Goal: Information Seeking & Learning: Compare options

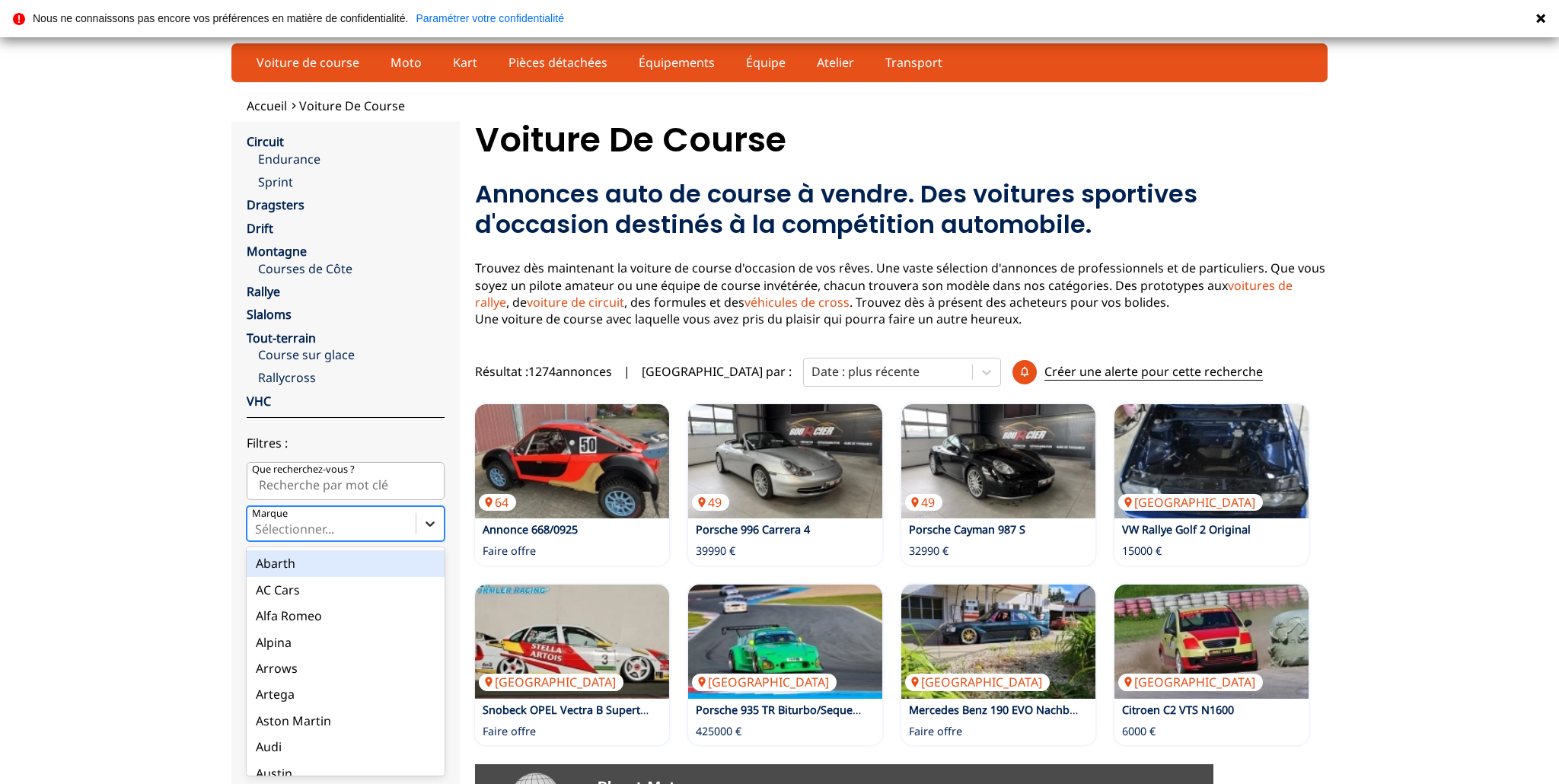
click at [428, 527] on icon at bounding box center [430, 524] width 16 height 16
click at [259, 527] on input "Marque option Abarth focused, 1 of 90. 90 results available. Use Up and Down to…" at bounding box center [256, 529] width 3 height 14
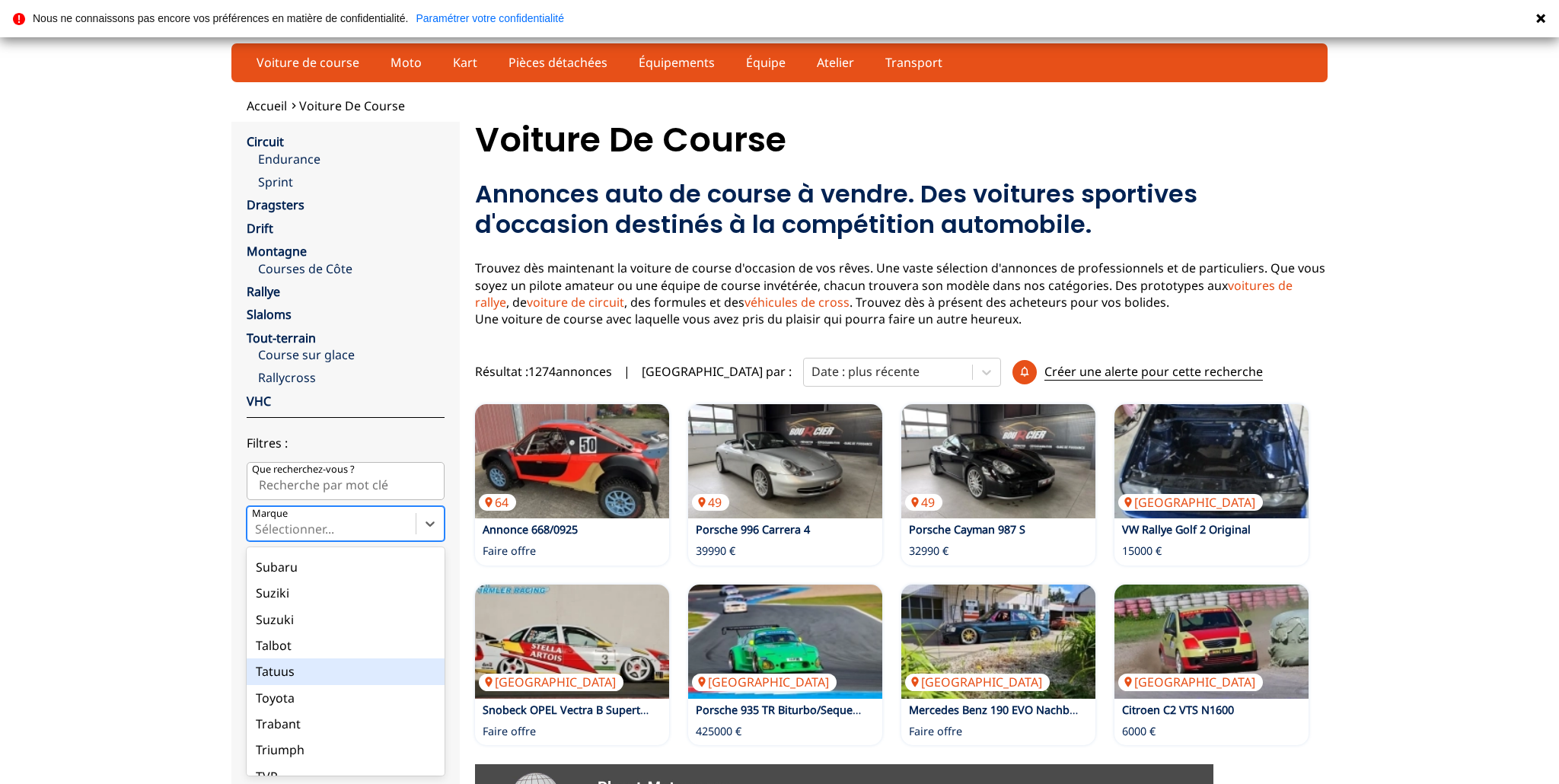
click at [291, 672] on div "Tatuus" at bounding box center [345, 671] width 198 height 26
click at [259, 535] on input "Marque option Tatuus focused, 80 of 90. 90 results available. Use Up and Down t…" at bounding box center [256, 529] width 3 height 14
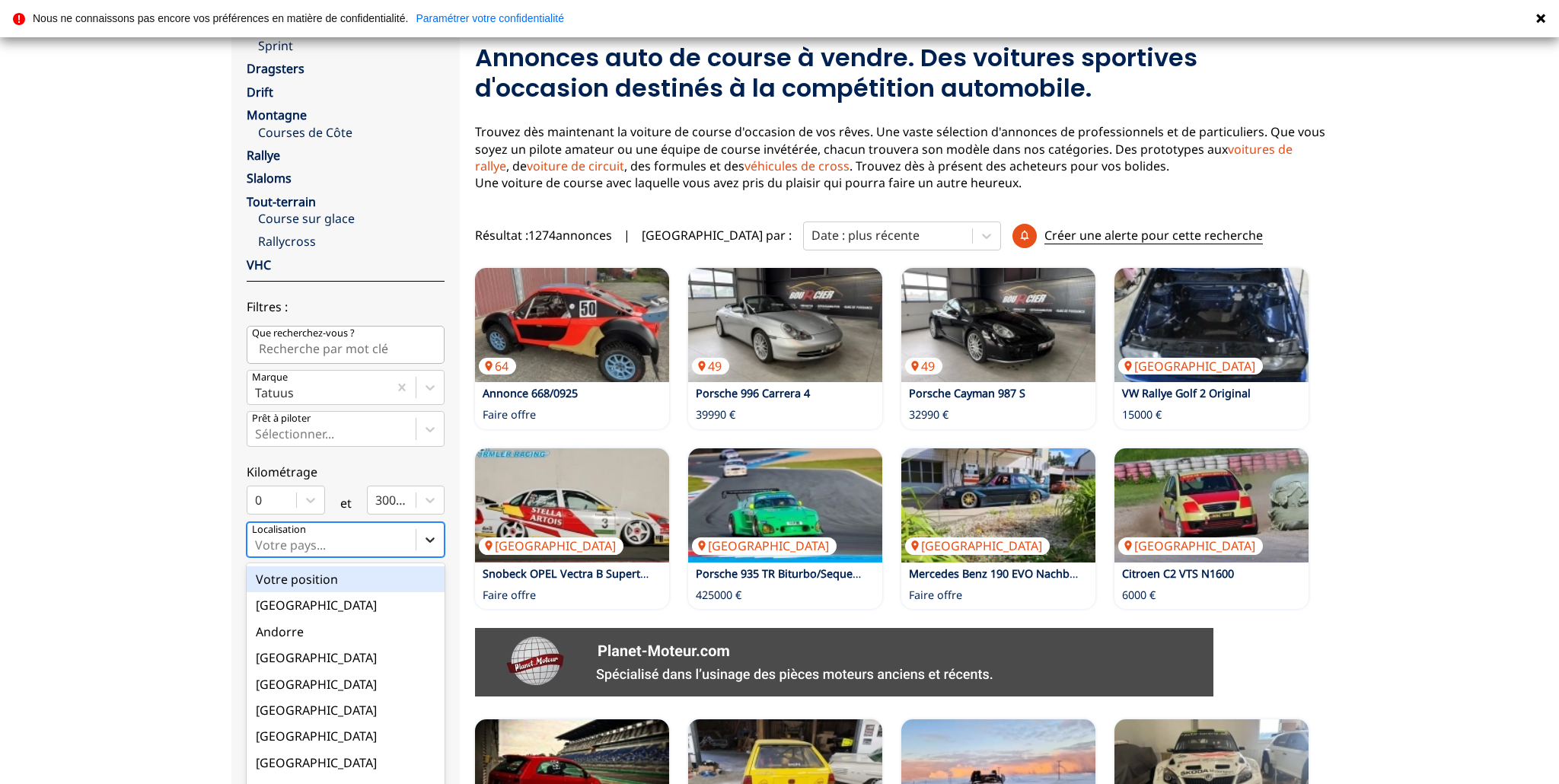
click at [425, 557] on div "option Votre position focused, 1 of 18. 18 results available. Use Up and Down t…" at bounding box center [345, 539] width 198 height 35
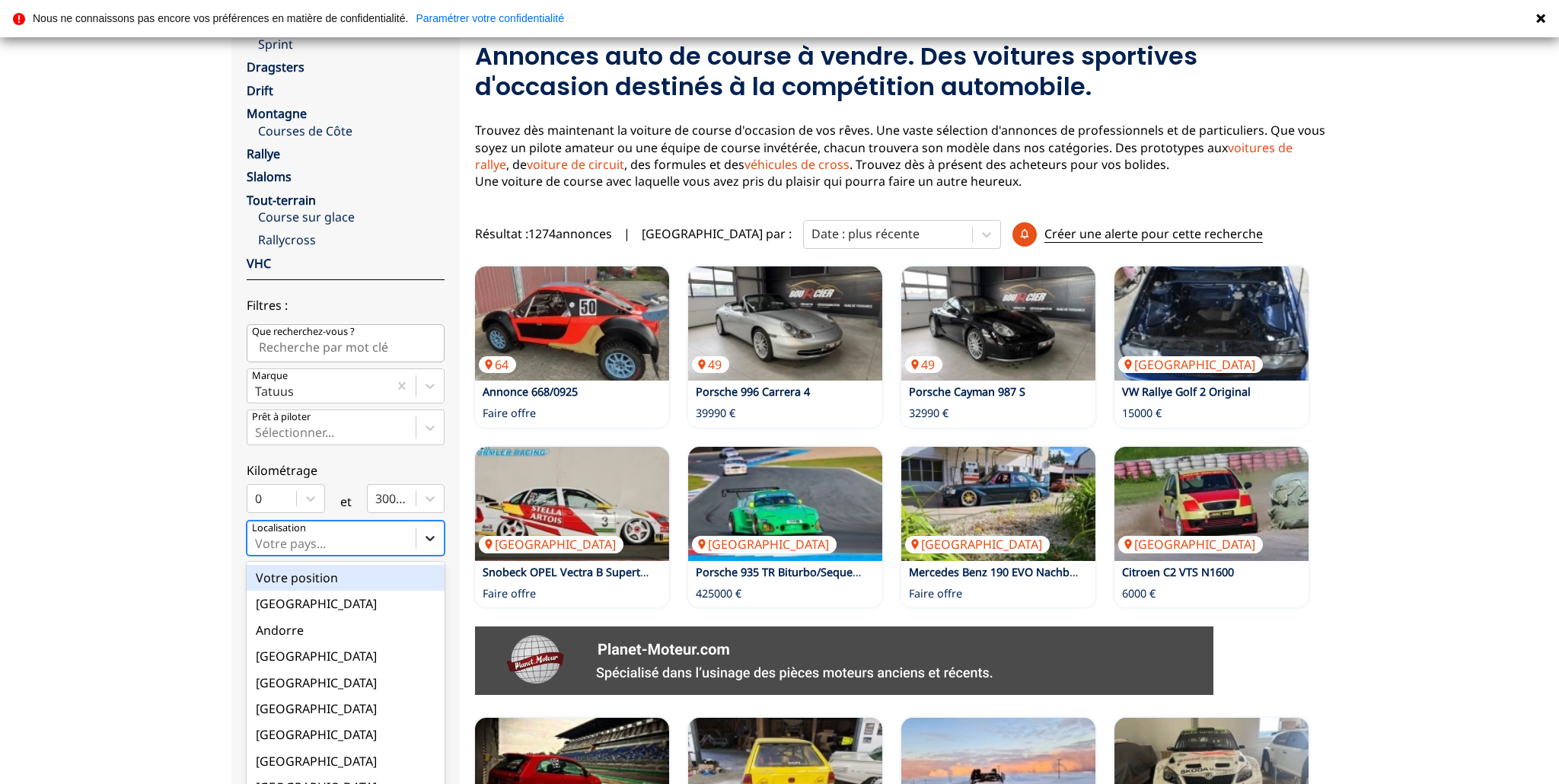
click at [259, 550] on input "option Votre position focused, 1 of 18. 18 results available. Use Up and Down t…" at bounding box center [256, 543] width 3 height 14
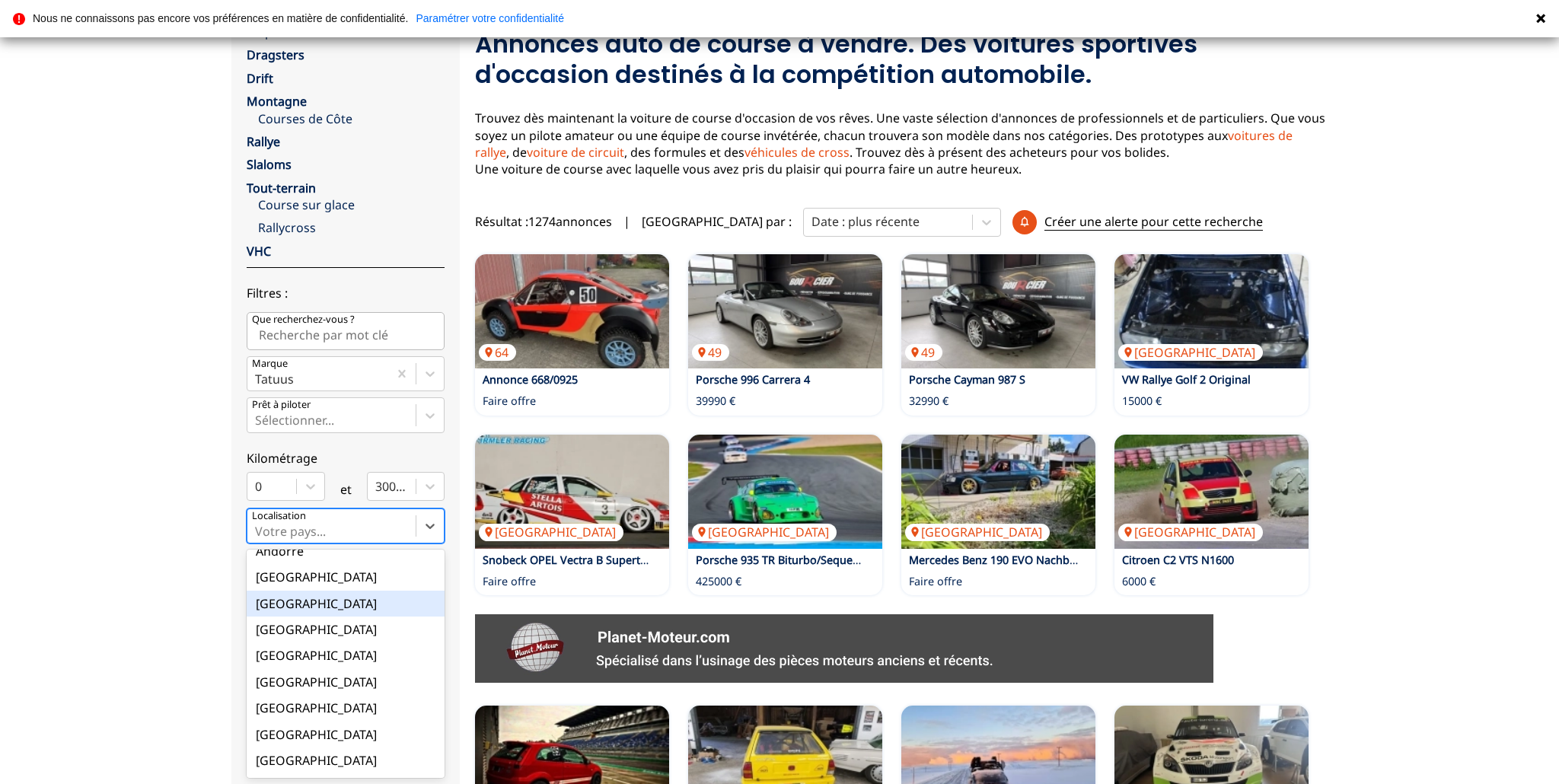
scroll to position [67, 0]
click at [351, 698] on div "[GEOGRAPHIC_DATA]" at bounding box center [345, 707] width 198 height 26
click at [259, 538] on input "option France focused, 9 of 18. 18 results available. Use Up and Down to choose…" at bounding box center [256, 531] width 3 height 14
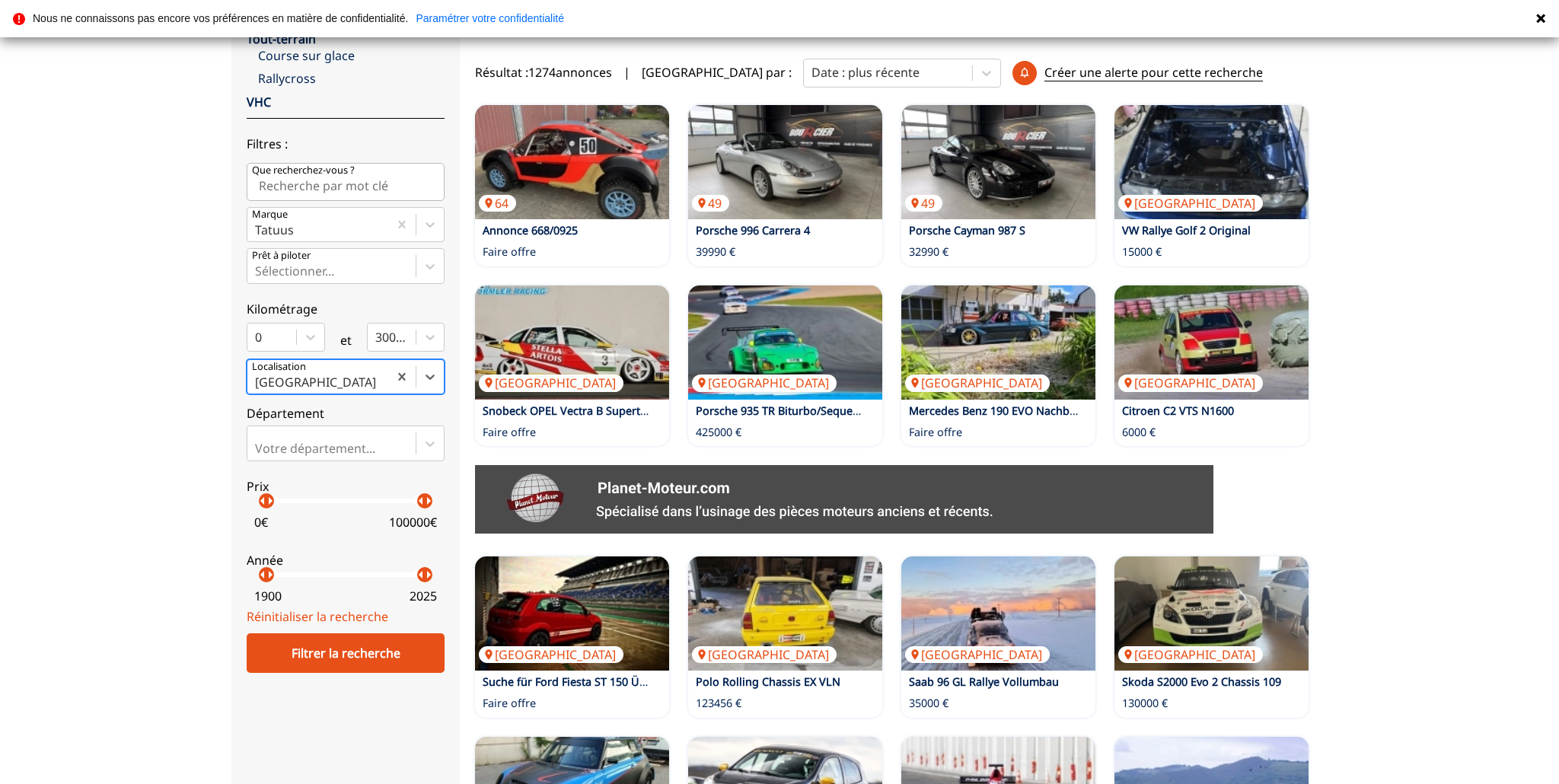
scroll to position [317, 0]
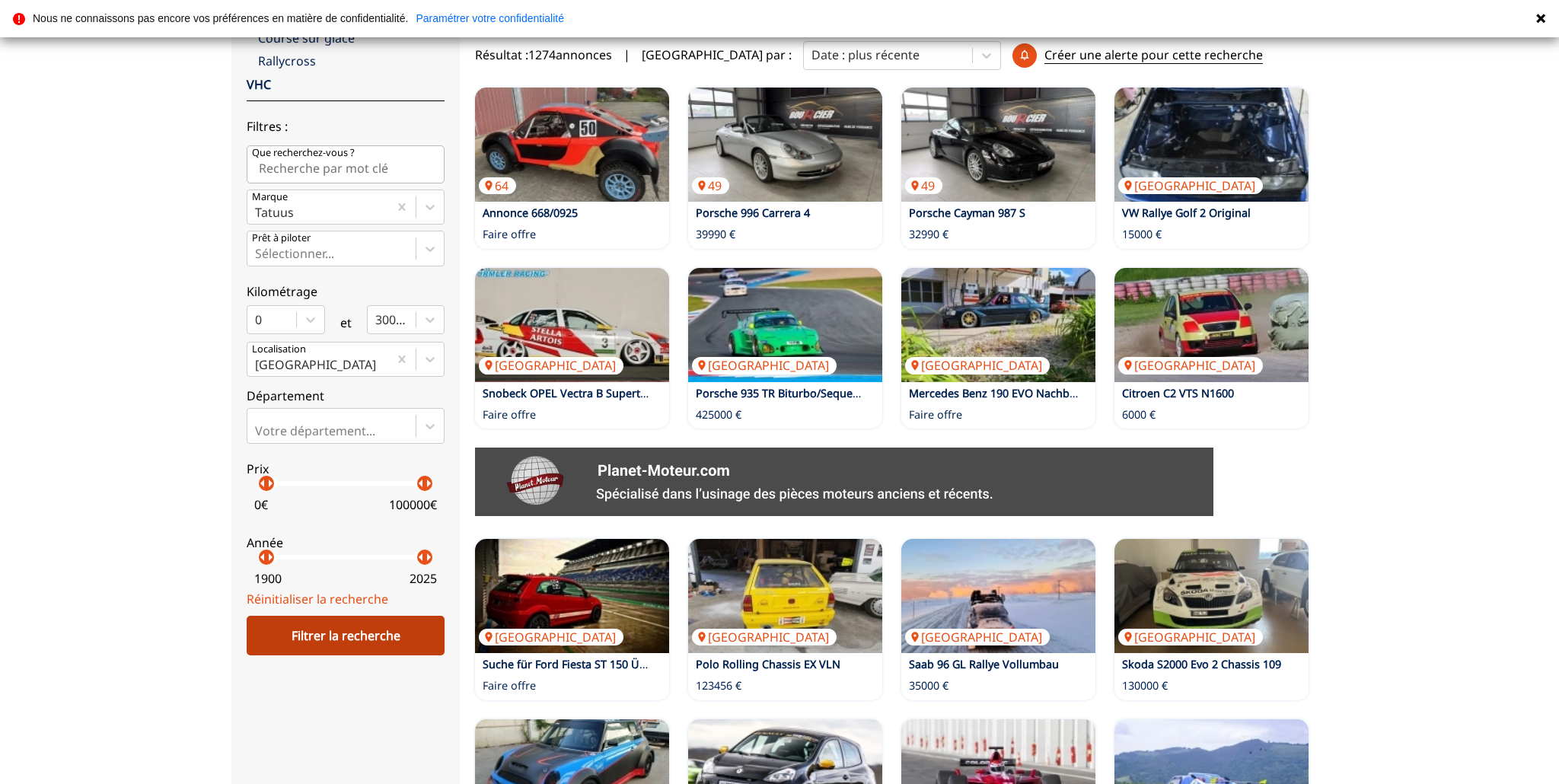
click at [373, 650] on div "Filtrer la recherche" at bounding box center [345, 635] width 198 height 40
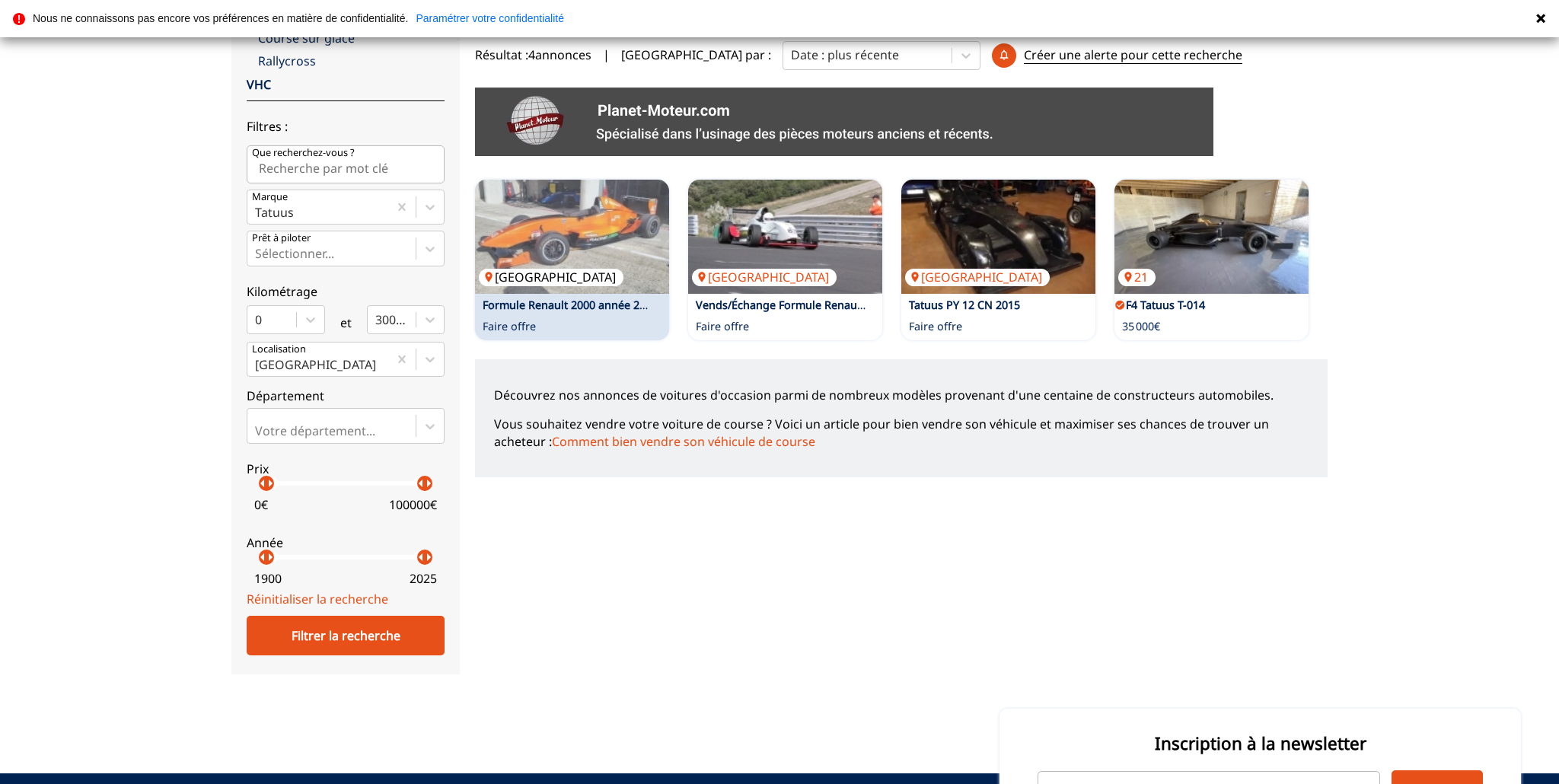
click at [598, 261] on img at bounding box center [572, 236] width 194 height 114
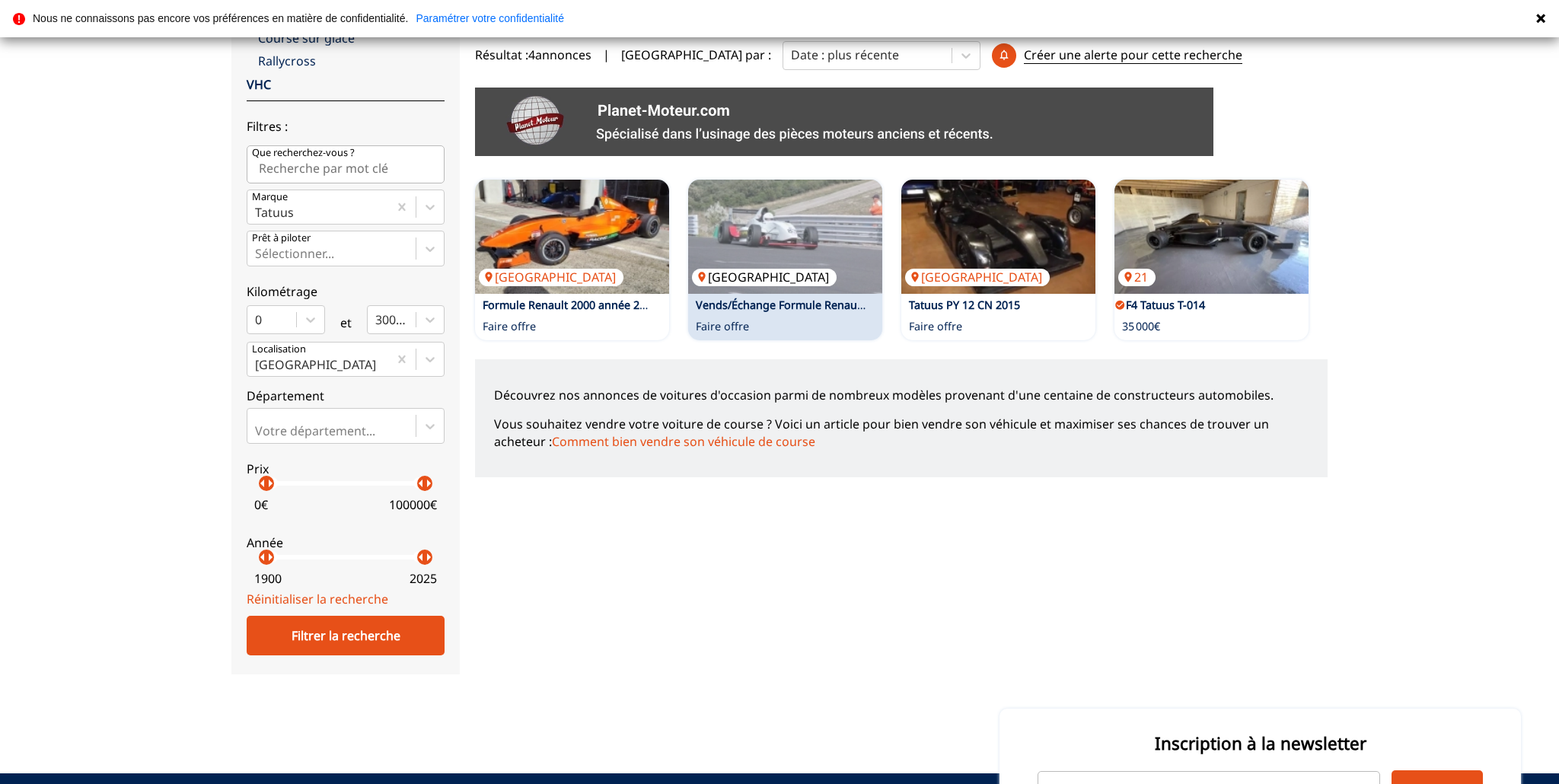
click at [789, 255] on img at bounding box center [785, 236] width 194 height 114
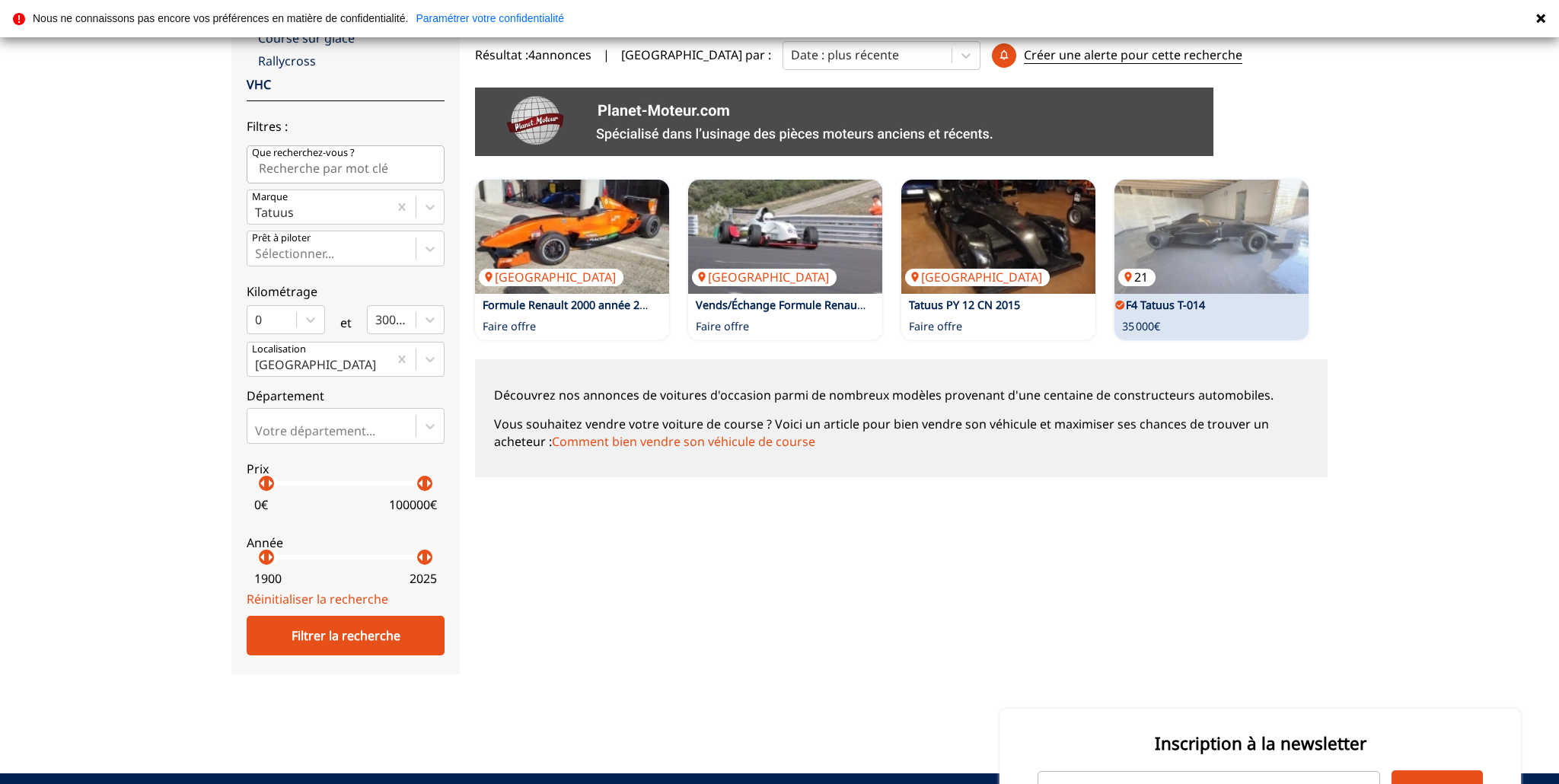
click at [1180, 265] on img at bounding box center [1212, 236] width 194 height 114
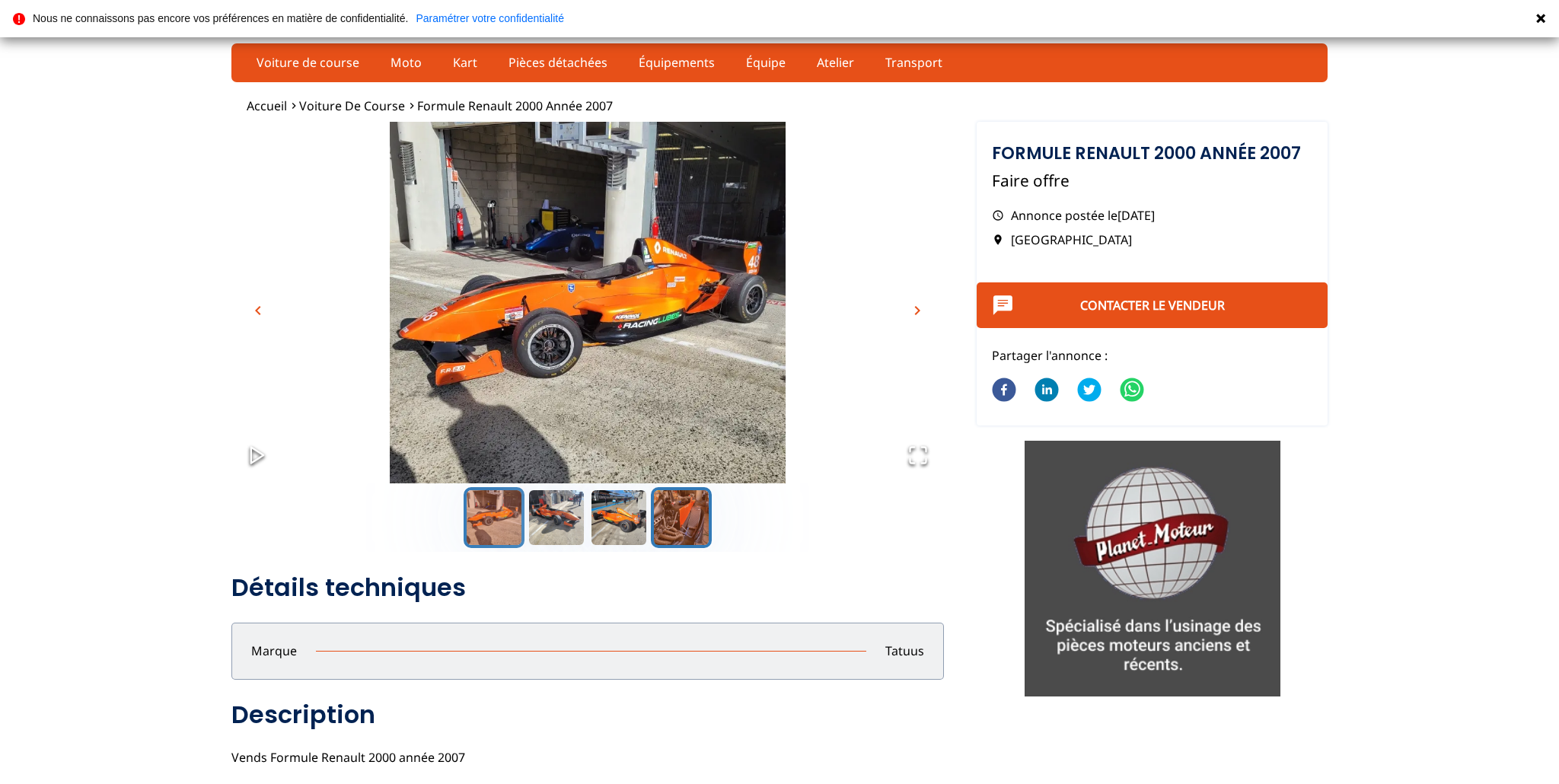
click at [689, 526] on button "Go to Slide 4" at bounding box center [681, 517] width 60 height 60
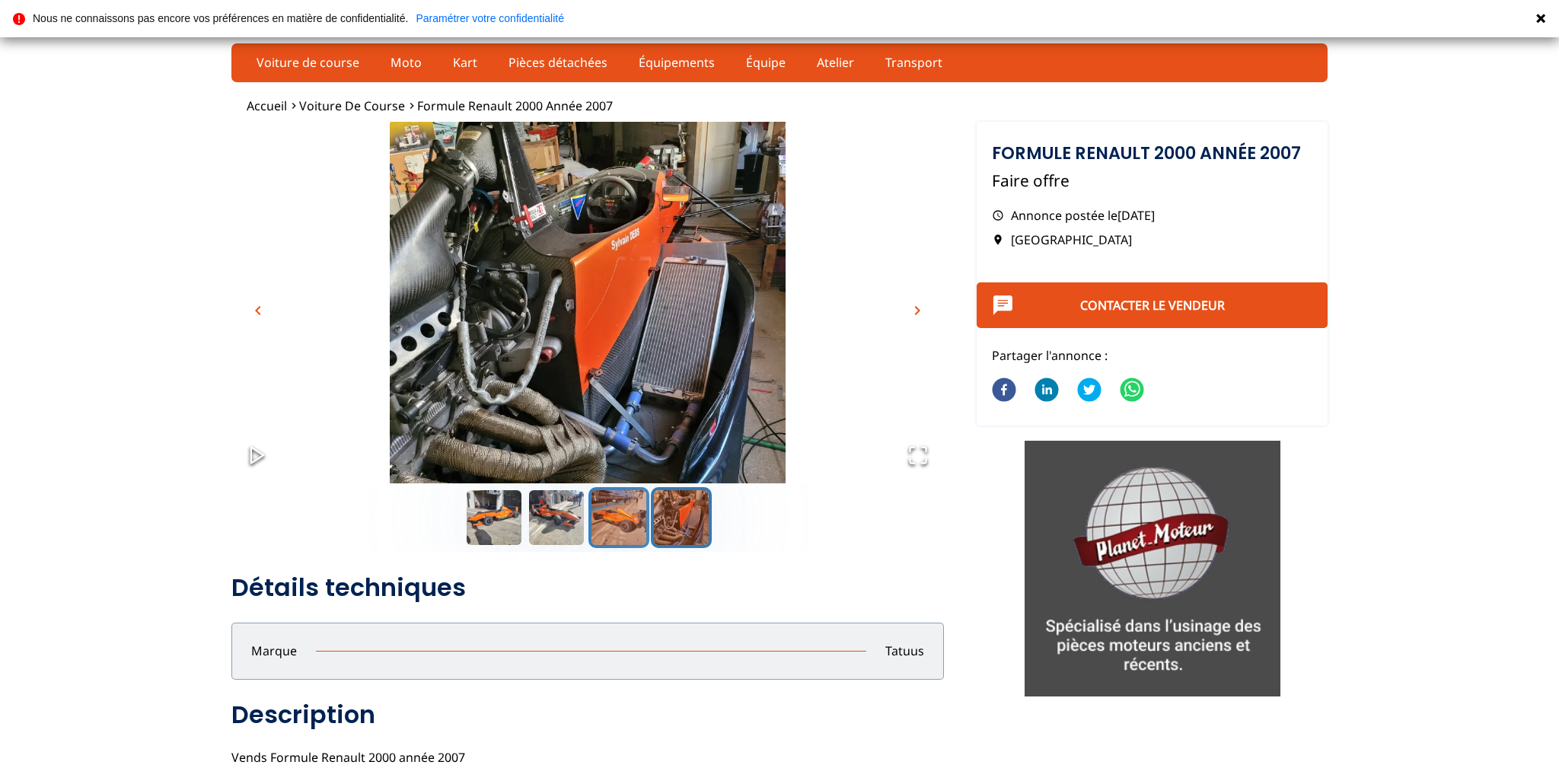
click at [620, 529] on button "Go to Slide 3" at bounding box center [619, 517] width 60 height 60
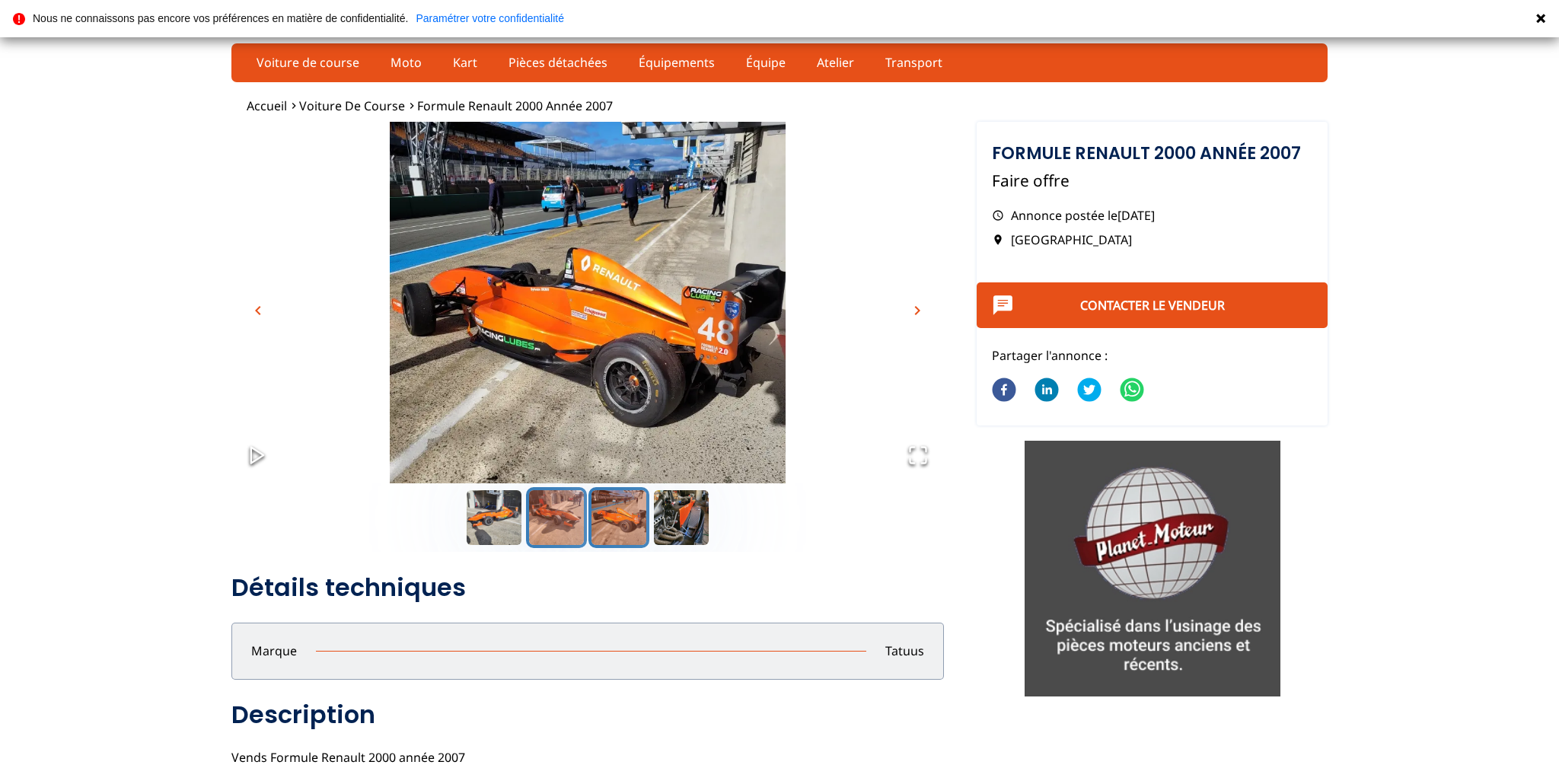
click at [556, 532] on button "Go to Slide 2" at bounding box center [556, 517] width 60 height 60
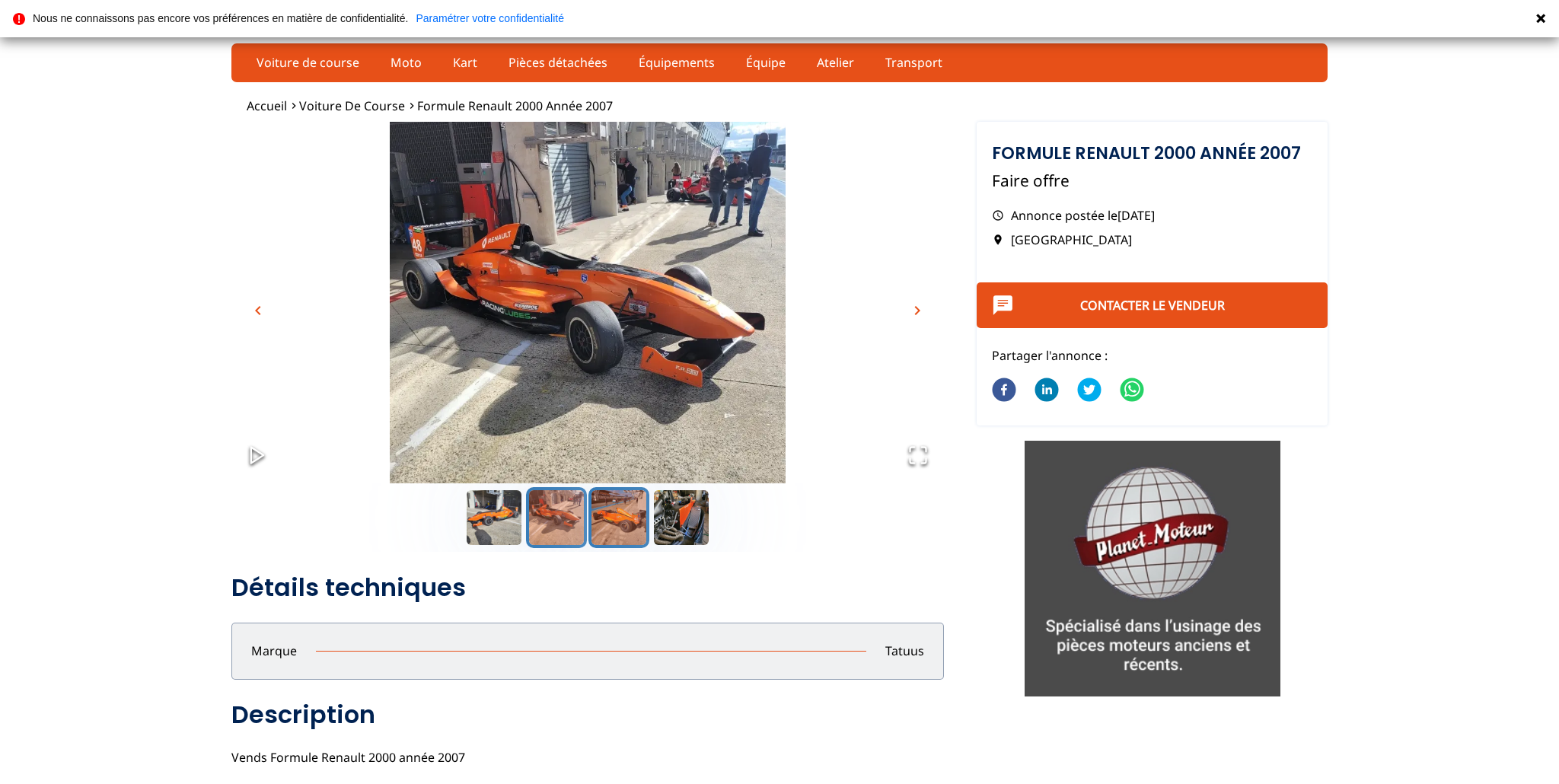
click at [612, 522] on button "Go to Slide 3" at bounding box center [619, 517] width 60 height 60
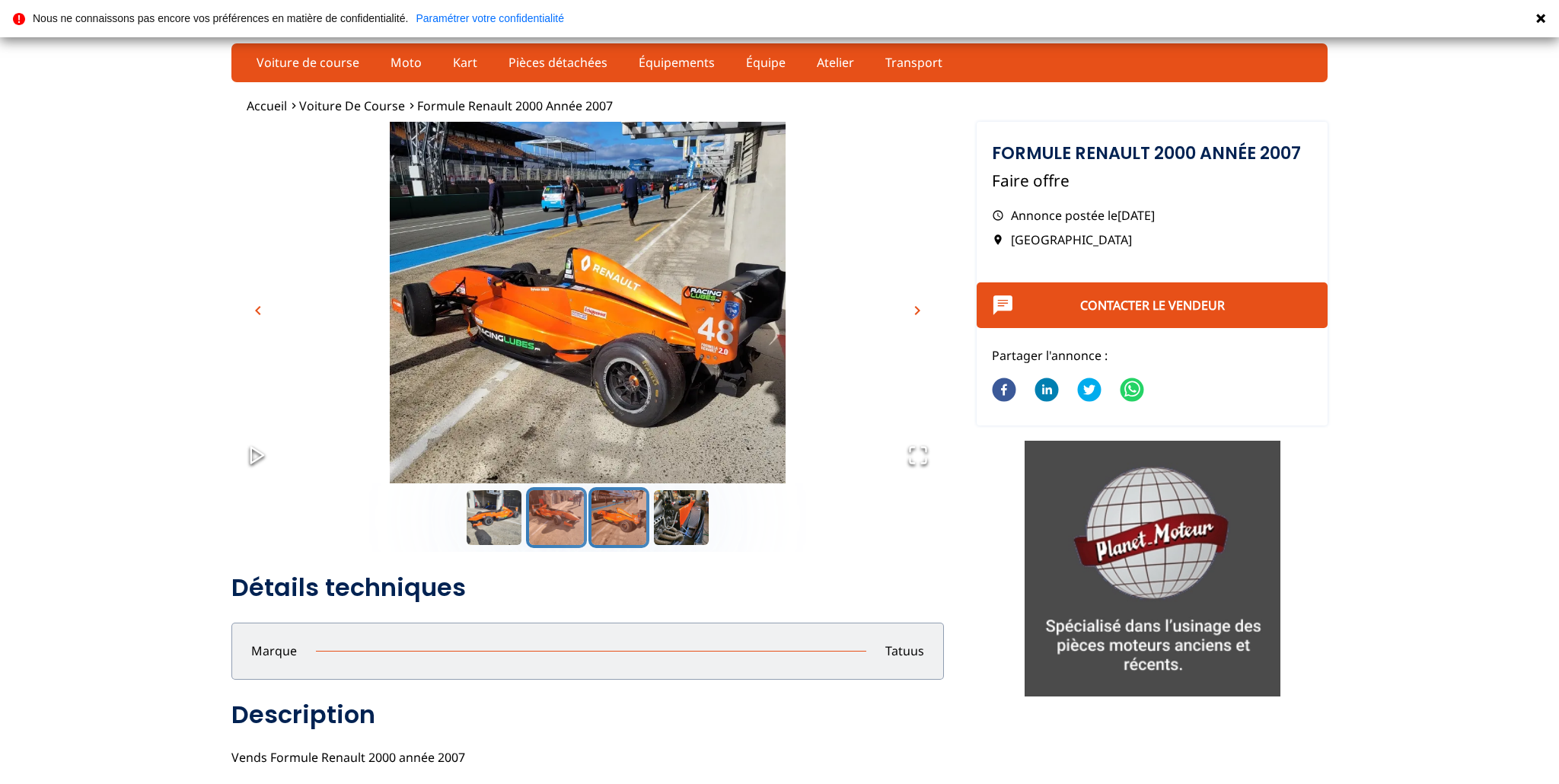
click at [564, 522] on button "Go to Slide 2" at bounding box center [556, 517] width 60 height 60
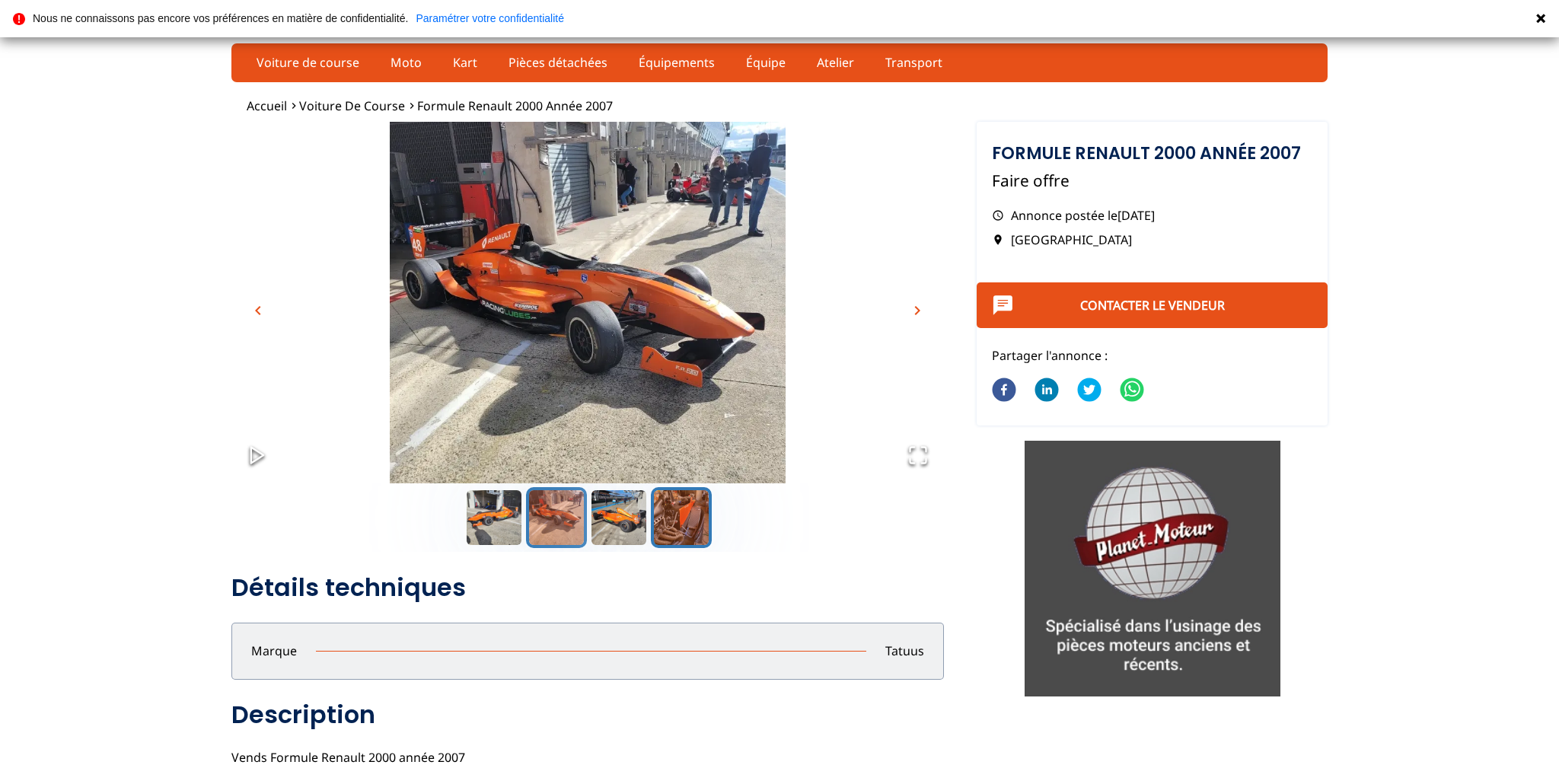
click at [689, 524] on button "Go to Slide 4" at bounding box center [681, 517] width 60 height 60
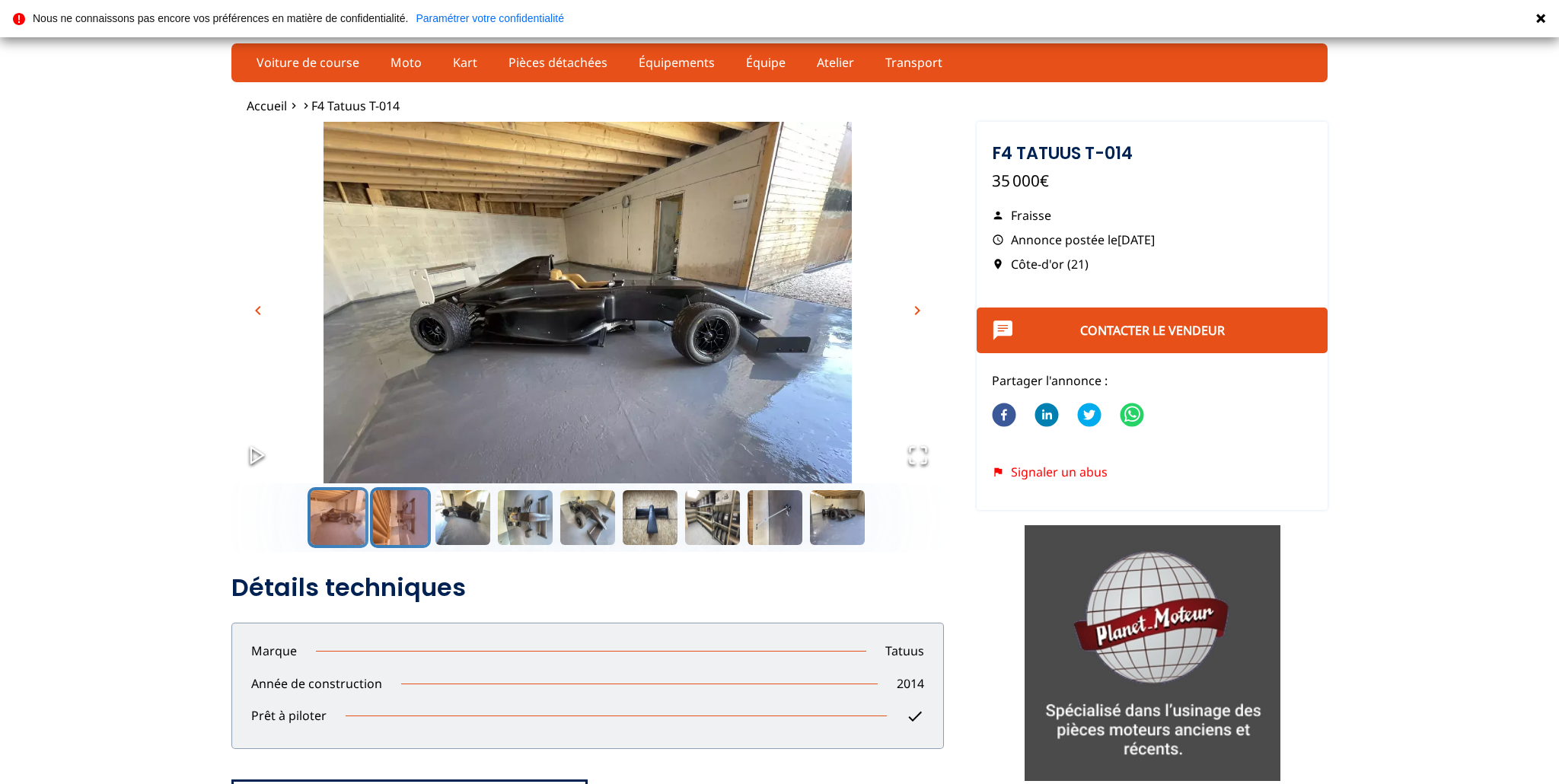
click at [418, 530] on button "Go to Slide 2" at bounding box center [400, 517] width 60 height 60
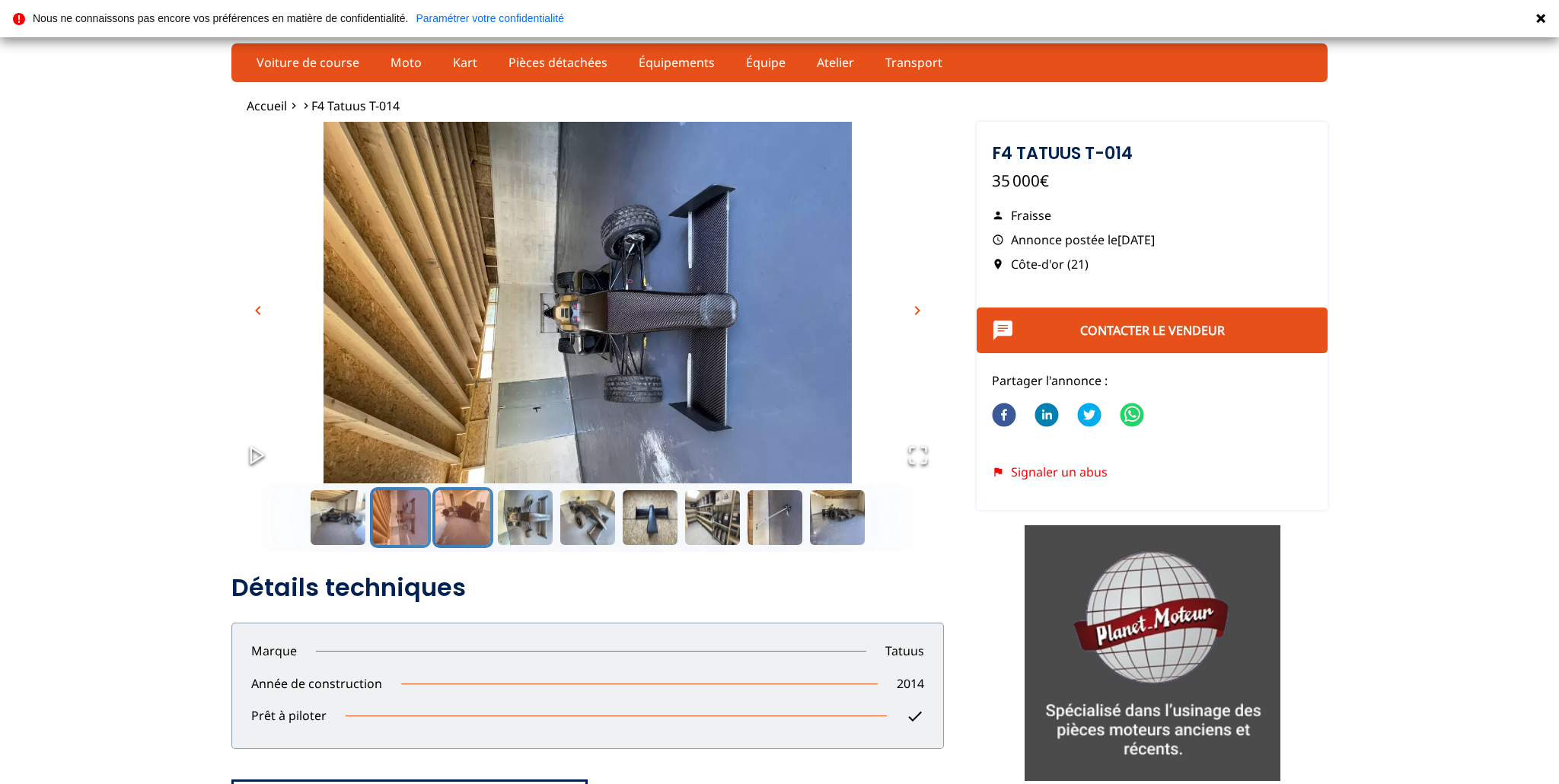
click at [446, 529] on button "Go to Slide 3" at bounding box center [462, 517] width 60 height 60
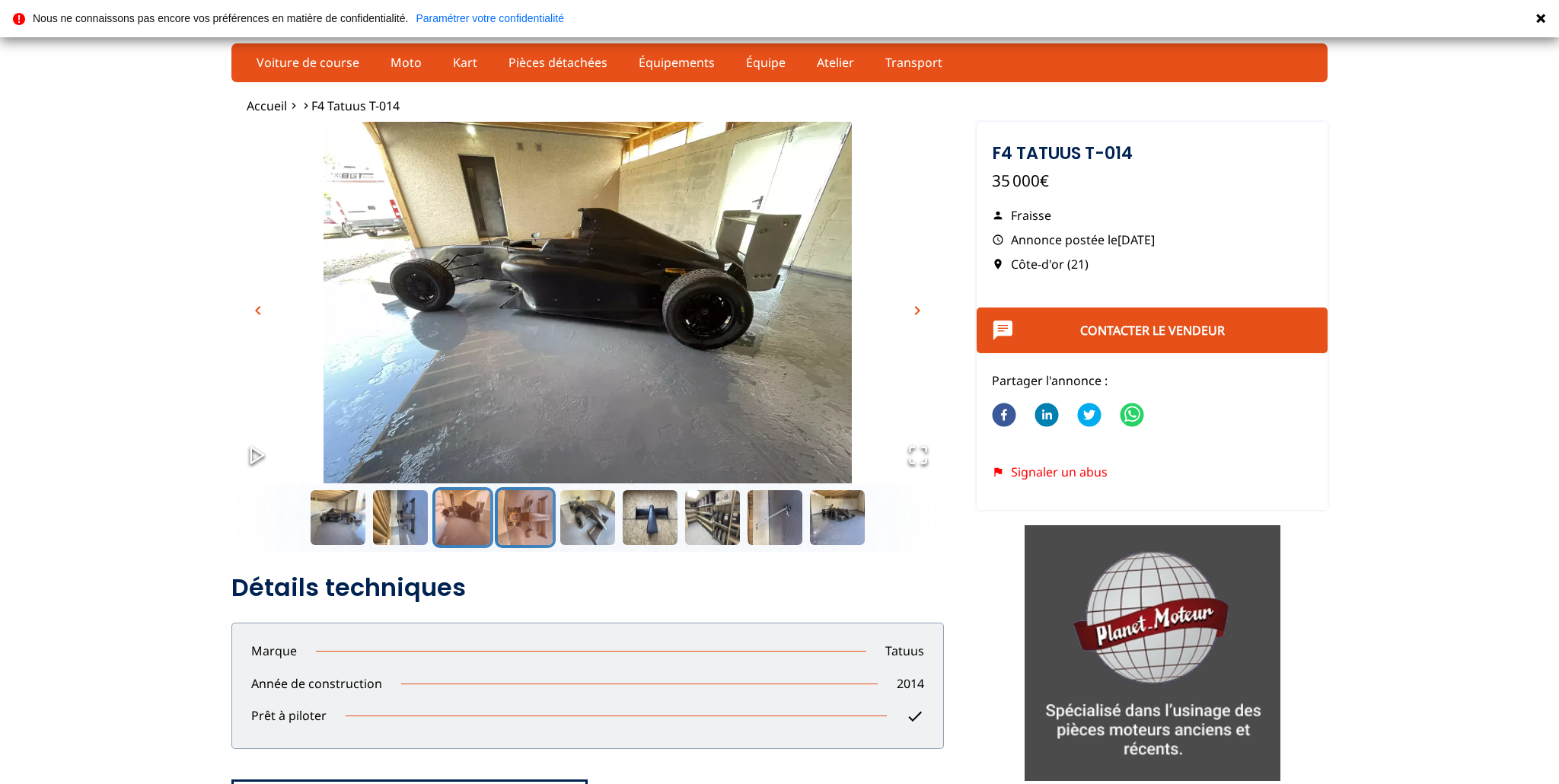
click at [526, 530] on button "Go to Slide 4" at bounding box center [525, 517] width 60 height 60
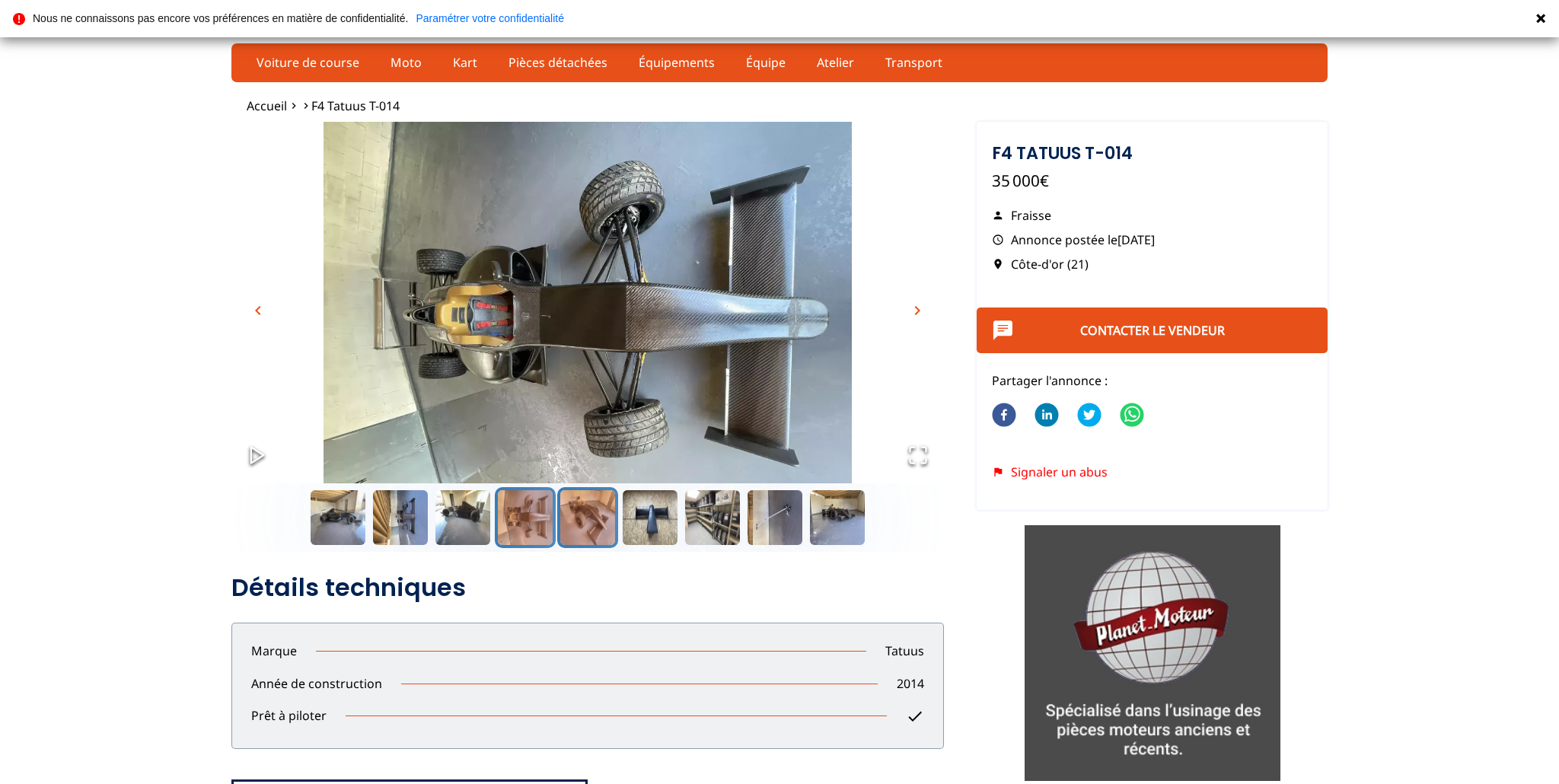
click at [584, 536] on button "Go to Slide 5" at bounding box center [587, 517] width 60 height 60
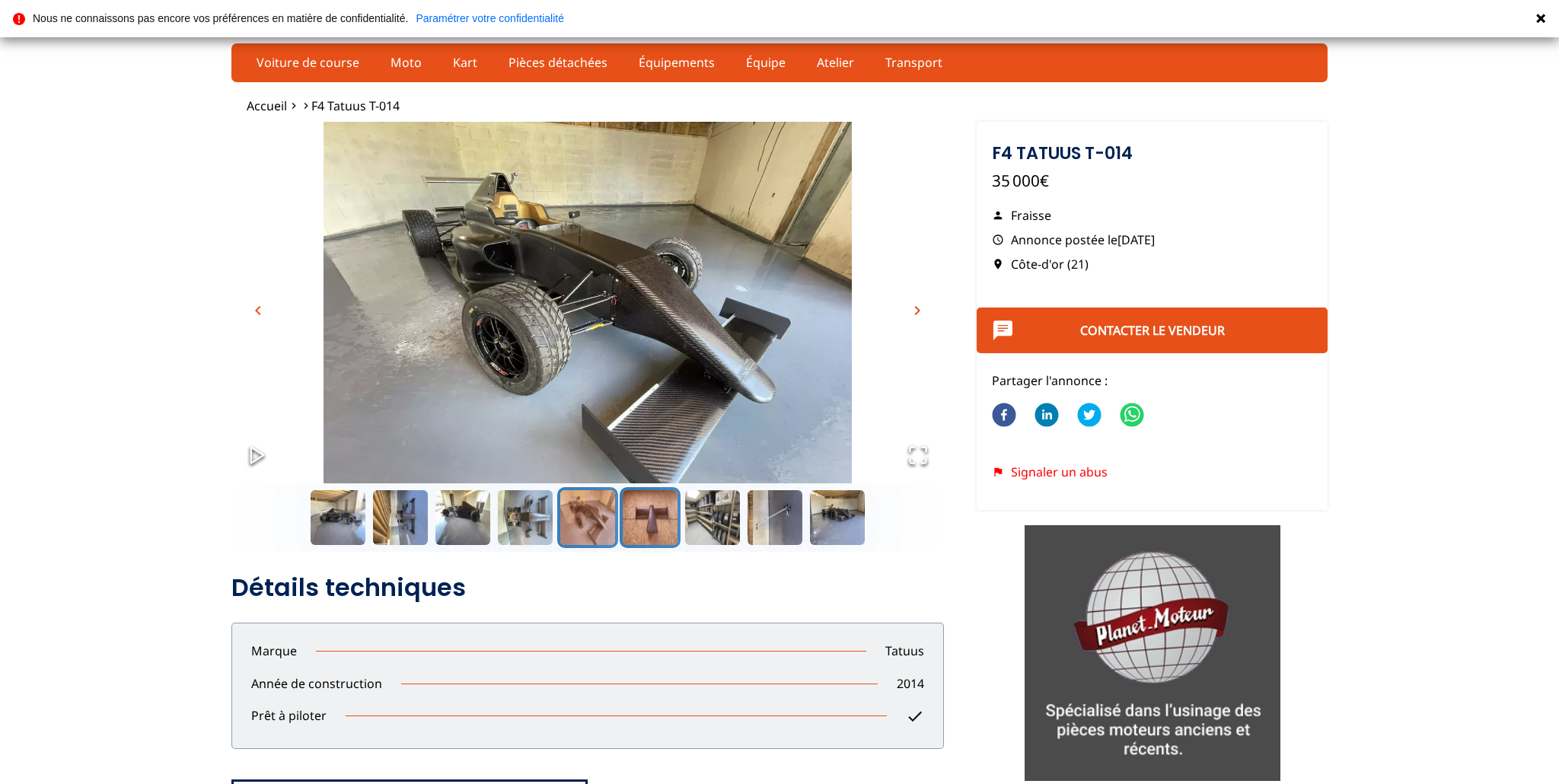
click at [651, 537] on button "Go to Slide 6" at bounding box center [650, 517] width 60 height 60
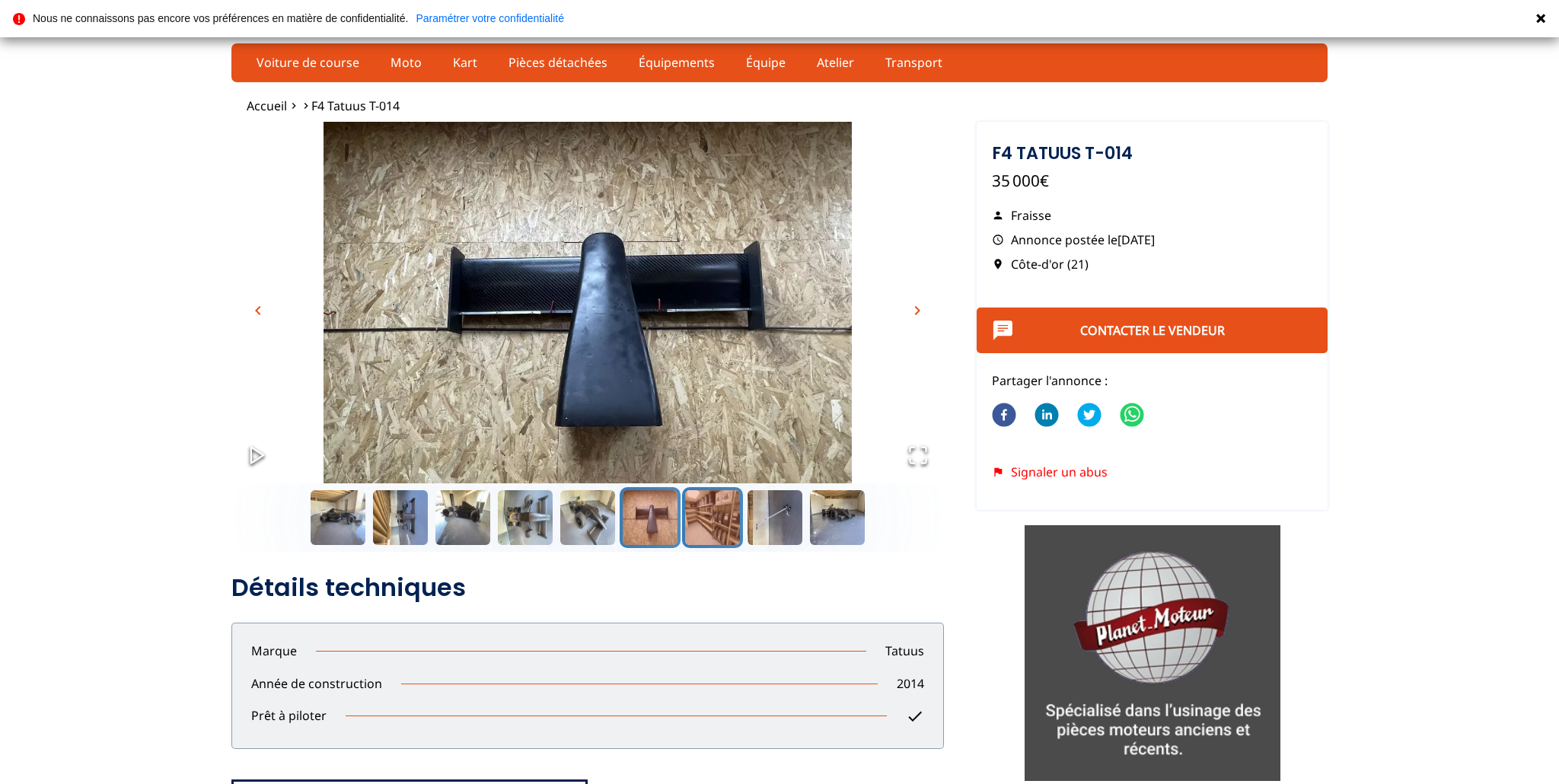
click at [705, 538] on button "Go to Slide 7" at bounding box center [712, 517] width 60 height 60
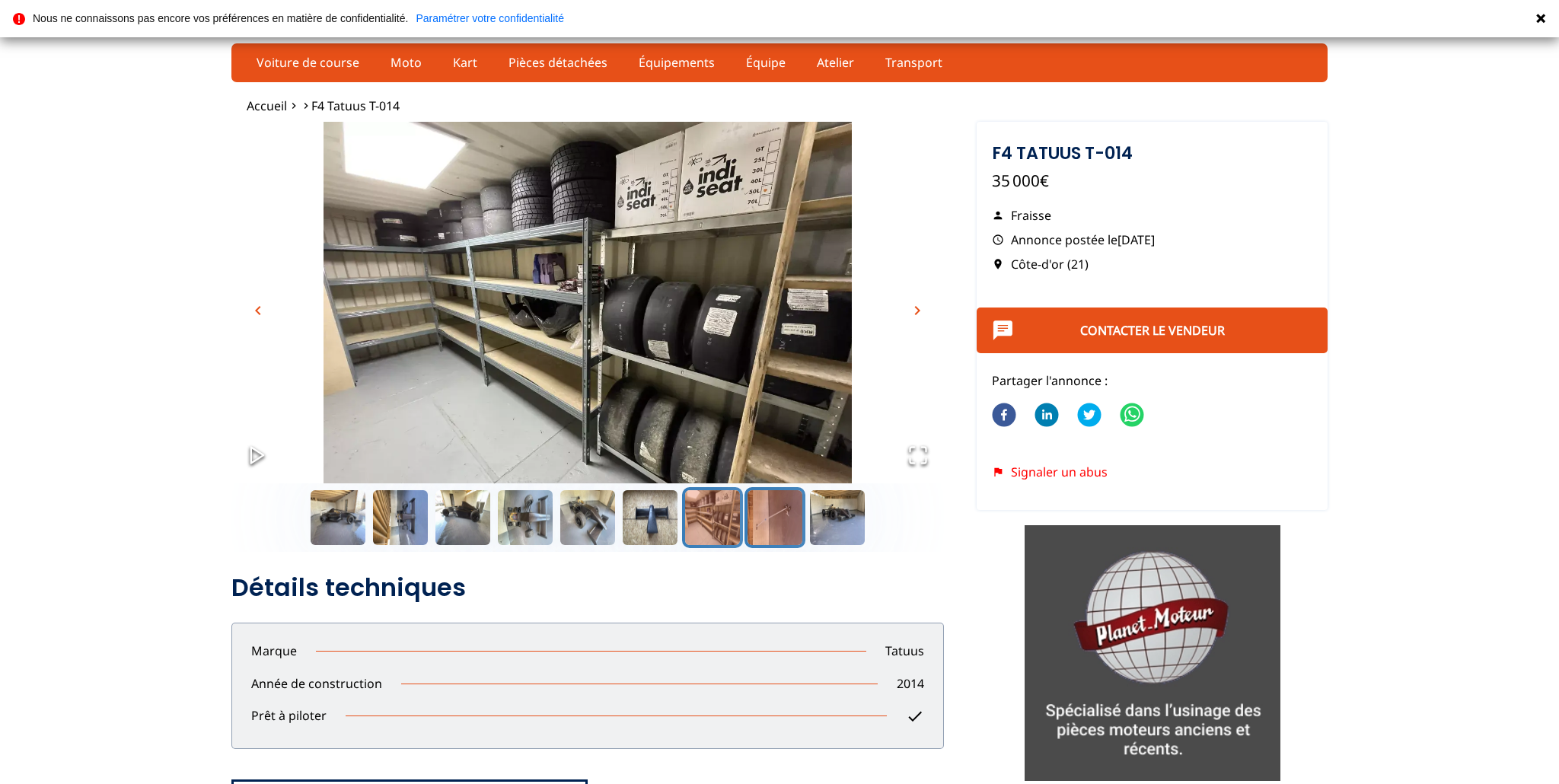
click at [787, 539] on button "Go to Slide 8" at bounding box center [775, 517] width 60 height 60
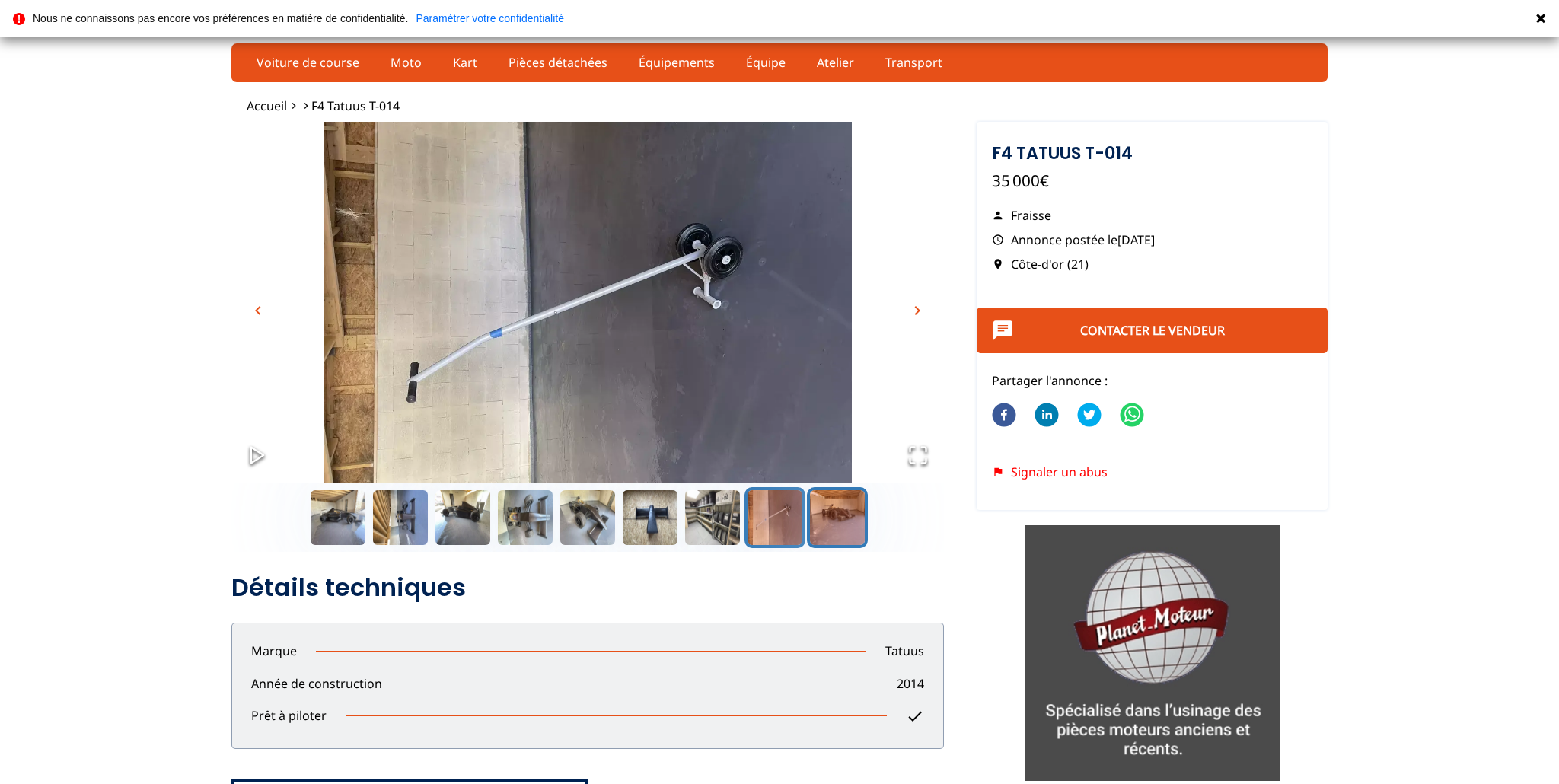
click at [819, 537] on button "Go to Slide 9" at bounding box center [837, 517] width 60 height 60
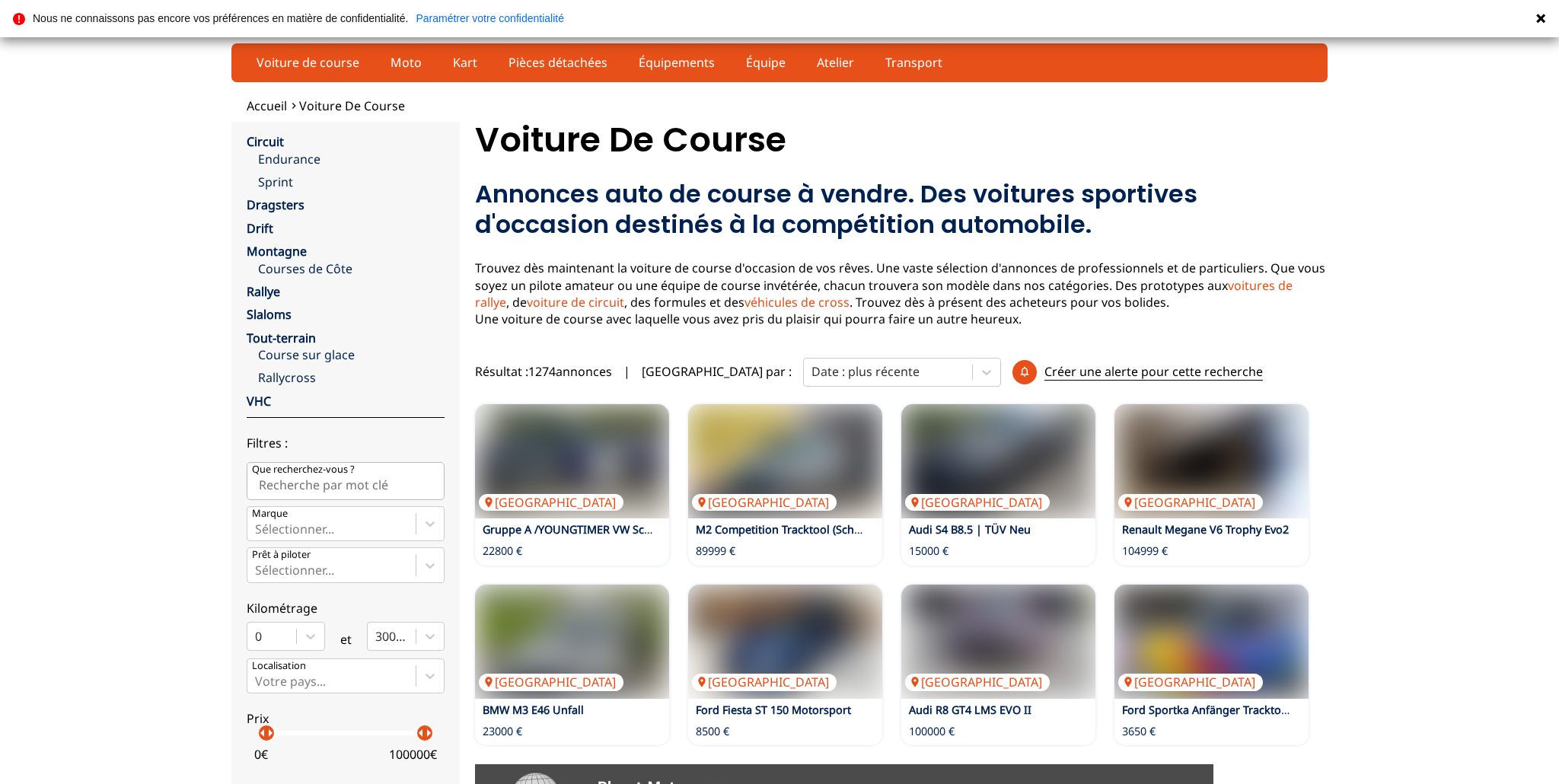
scroll to position [317, 0]
